Goal: Communication & Community: Answer question/provide support

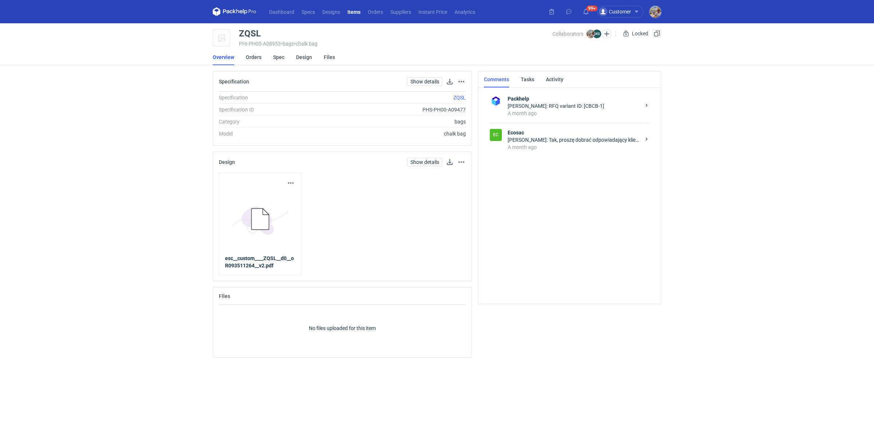
click at [261, 60] on li "Orders" at bounding box center [259, 57] width 27 height 16
click at [259, 58] on link "Orders" at bounding box center [254, 57] width 16 height 16
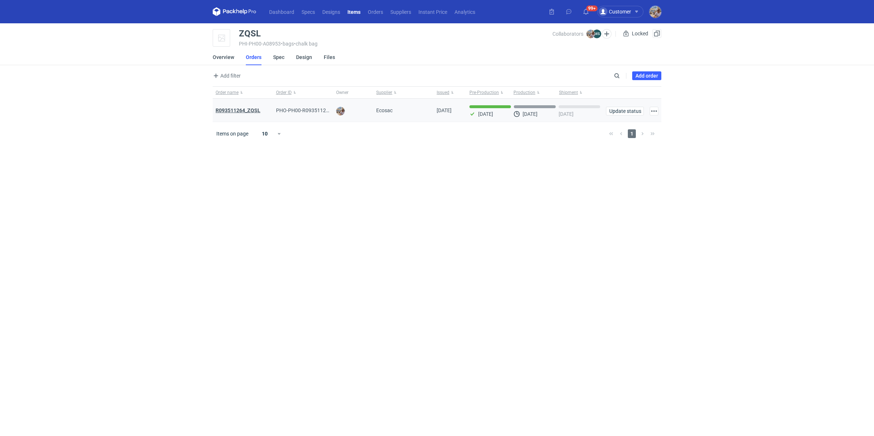
click at [247, 109] on strong "R093511264_ZQSL" at bounding box center [238, 110] width 45 height 6
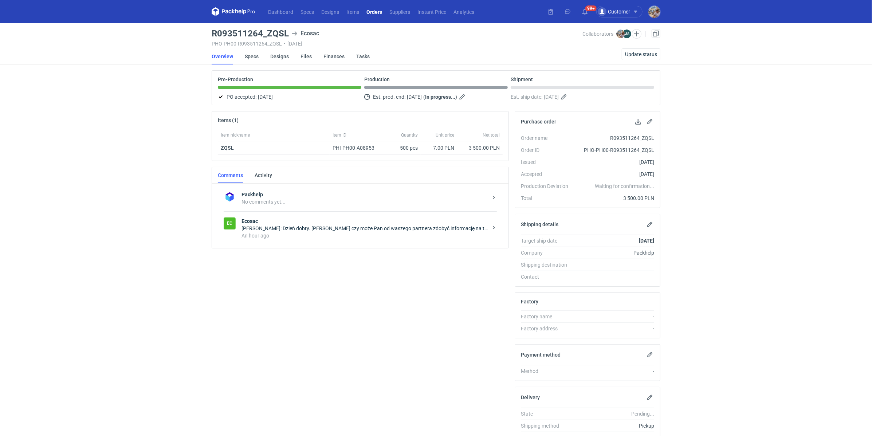
click at [318, 242] on div "Ec Ecosac [PERSON_NAME]: Dzień dobry. [PERSON_NAME] czy może Pan od waszego par…" at bounding box center [360, 228] width 273 height 34
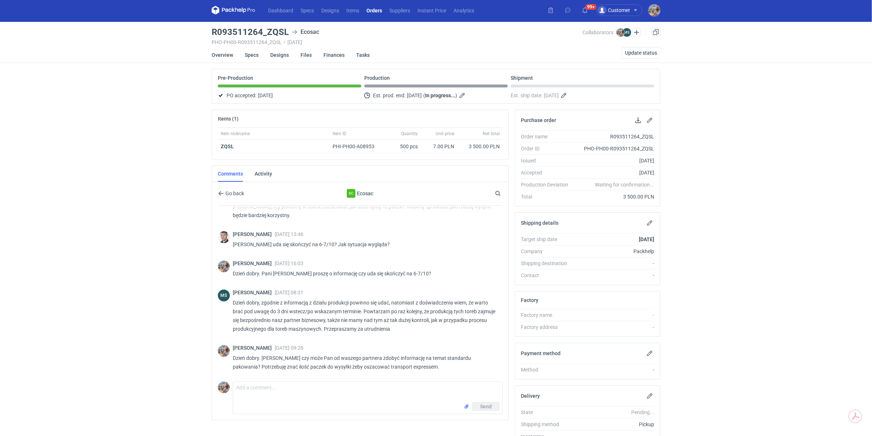
scroll to position [2, 0]
drag, startPoint x: 304, startPoint y: 317, endPoint x: 345, endPoint y: 319, distance: 41.2
click at [345, 319] on p "Dzień dobry, zgodnie z informacją z działu produkcji powinno się udać, natomias…" at bounding box center [365, 315] width 264 height 35
copy p "partner biznesowy"
click at [174, 322] on div "Dashboard Specs Designs Items Orders Suppliers Instant Price Analytics 99+ 99+ …" at bounding box center [436, 216] width 872 height 436
